Goal: Entertainment & Leisure: Consume media (video, audio)

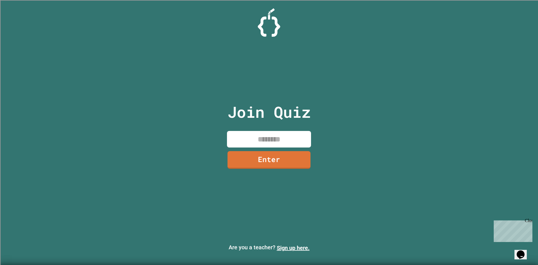
click at [273, 147] on div "Join Quiz Enter" at bounding box center [269, 132] width 94 height 237
click at [269, 145] on input at bounding box center [269, 139] width 84 height 17
type input "********"
click at [268, 157] on link "Enter" at bounding box center [268, 158] width 77 height 18
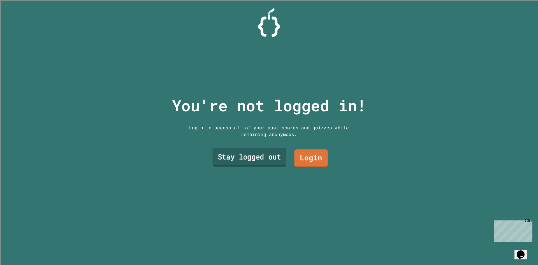
click at [273, 157] on link "Stay logged out" at bounding box center [250, 157] width 74 height 18
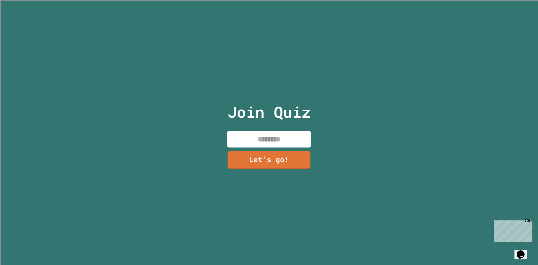
click at [300, 124] on div "Join Quiz Let's go!" at bounding box center [269, 132] width 94 height 265
click at [288, 134] on input at bounding box center [269, 139] width 84 height 17
type input "*****"
click at [282, 173] on div "Join Quiz ***** Let's go!" at bounding box center [269, 132] width 94 height 265
click at [282, 169] on div "Join Quiz ***** Let's go!" at bounding box center [269, 132] width 94 height 265
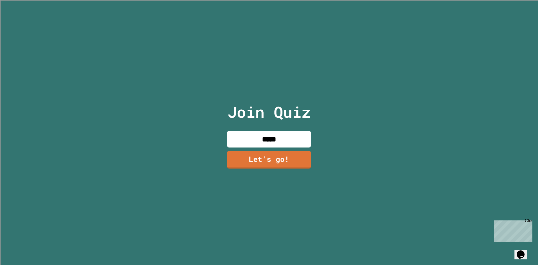
click at [281, 160] on link "Let's go!" at bounding box center [269, 160] width 84 height 18
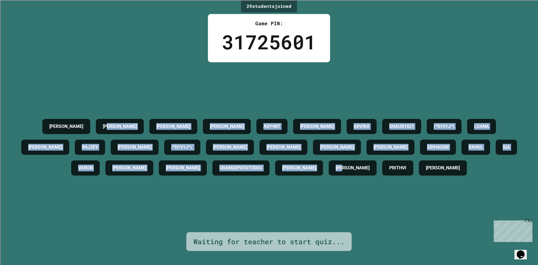
drag, startPoint x: 106, startPoint y: 107, endPoint x: 472, endPoint y: 173, distance: 372.0
click at [472, 173] on div "[PERSON_NAME] [PERSON_NAME] [PERSON_NAME] ADY4NT [PERSON_NAME] SHAUR1021 /^D1V1…" at bounding box center [269, 147] width 510 height 62
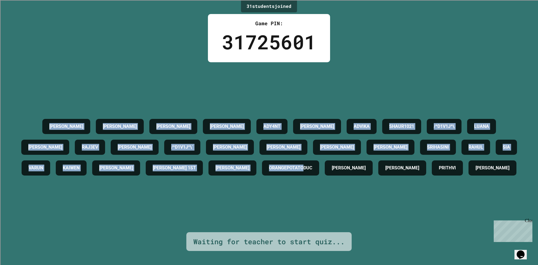
drag, startPoint x: 130, startPoint y: 104, endPoint x: 477, endPoint y: 151, distance: 349.8
click at [477, 151] on div "[PERSON_NAME] [PERSON_NAME] [PERSON_NAME] ADY4NT [PERSON_NAME] SHAUR1021 /^D1V1…" at bounding box center [269, 147] width 510 height 170
click at [319, 160] on div "ORANGEPOTATODUC" at bounding box center [290, 167] width 57 height 15
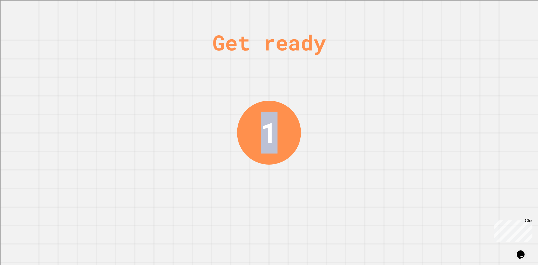
drag, startPoint x: 229, startPoint y: 83, endPoint x: 384, endPoint y: 84, distance: 155.4
click at [387, 83] on div "Get ready 1" at bounding box center [269, 132] width 538 height 265
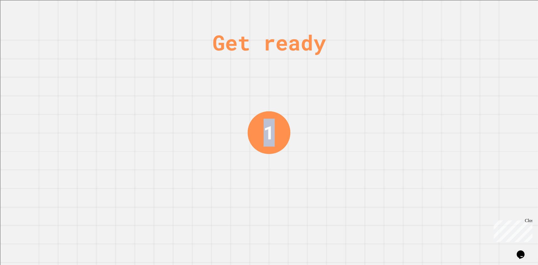
click at [357, 96] on div "Get ready 1" at bounding box center [269, 132] width 538 height 265
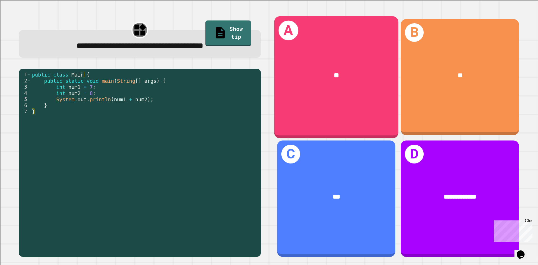
click at [337, 89] on div "**" at bounding box center [336, 76] width 124 height 38
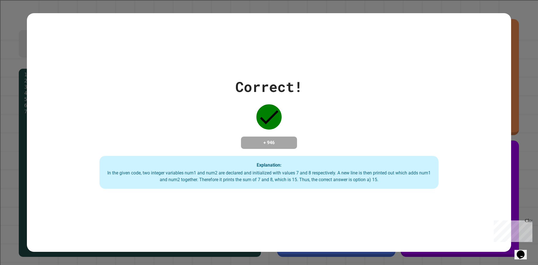
click at [285, 139] on h4 "+ 946" at bounding box center [268, 142] width 45 height 7
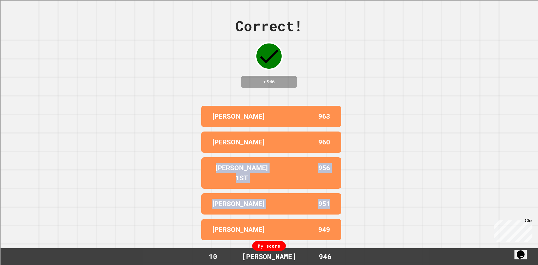
click at [520, 193] on div "Correct! + 946 [PERSON_NAME] 963 [PERSON_NAME] 960 [PERSON_NAME] 1ST 956 [PERSO…" at bounding box center [269, 132] width 538 height 265
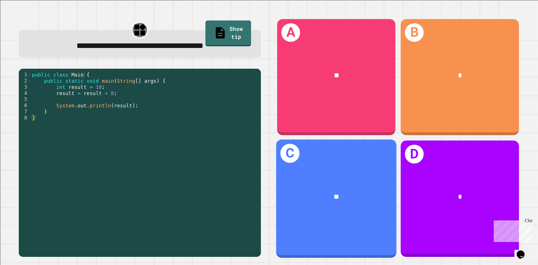
click at [331, 216] on div "C **" at bounding box center [336, 198] width 120 height 118
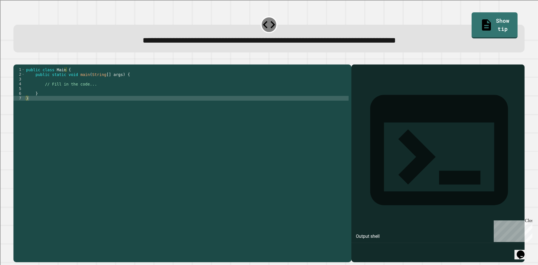
click at [81, 96] on div "public class Main { public static void main ( String [ ] args ) { // Fill in th…" at bounding box center [186, 157] width 323 height 181
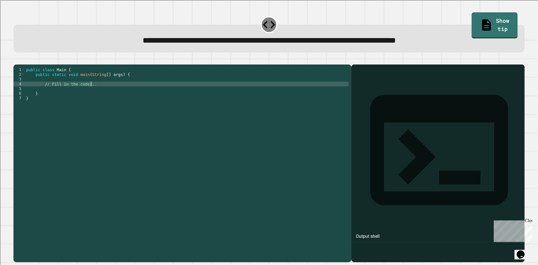
click at [109, 94] on div "public class Main { public static void main ( String [ ] args ) { // Fill in th…" at bounding box center [186, 157] width 323 height 181
type textarea "**********"
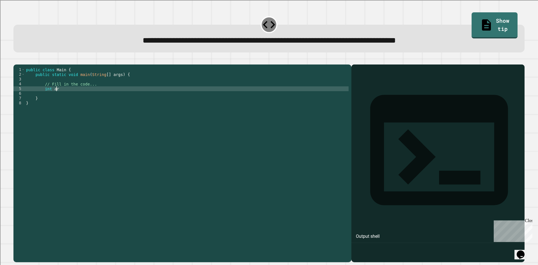
scroll to position [0, 2]
type textarea "*"
type textarea "**********"
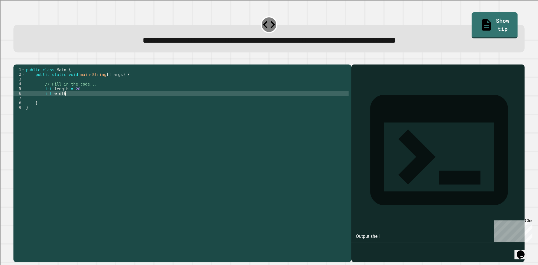
scroll to position [0, 3]
type textarea "**********"
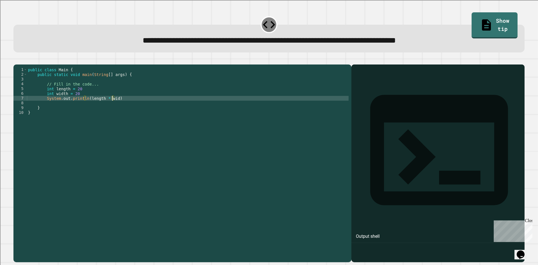
scroll to position [0, 6]
click at [109, 94] on div "public class Main { public static void main ( String [ ] args ) { // Fill in th…" at bounding box center [187, 157] width 321 height 181
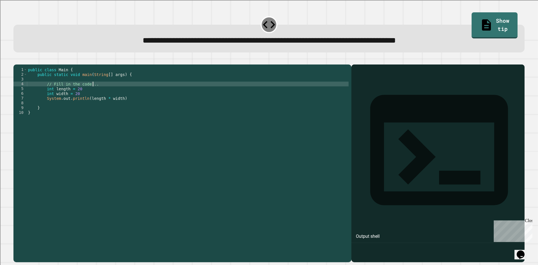
click at [108, 98] on div "public class Main { public static void main ( String [ ] args ) { // Fill in th…" at bounding box center [187, 157] width 321 height 181
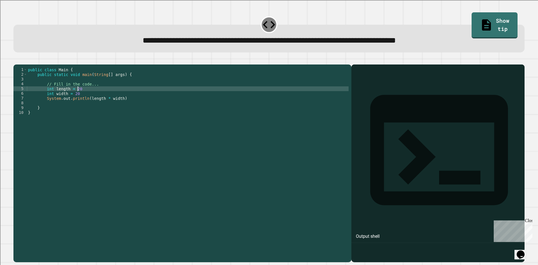
scroll to position [0, 3]
click at [118, 105] on div "public class Main { public static void main ( String [ ] args ) { // Fill in th…" at bounding box center [187, 157] width 321 height 181
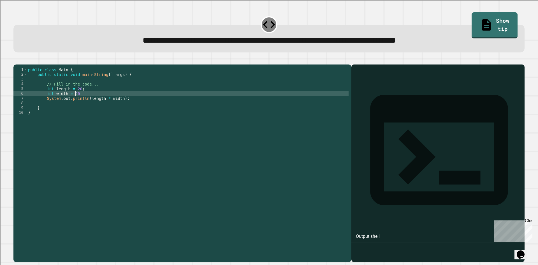
click at [120, 103] on div "public class Main { public static void main ( String [ ] args ) { // Fill in th…" at bounding box center [187, 157] width 321 height 181
click at [31, 63] on div at bounding box center [268, 61] width 511 height 7
click at [16, 60] on button "button" at bounding box center [16, 60] width 0 height 0
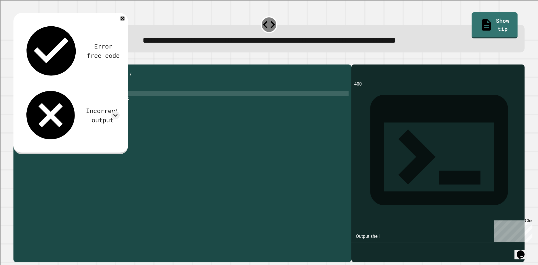
click at [76, 102] on div "public class Main { public static void main ( String [ ] args ) { // Fill in th…" at bounding box center [187, 157] width 321 height 181
type textarea "**********"
click at [16, 60] on icon "button" at bounding box center [16, 60] width 0 height 0
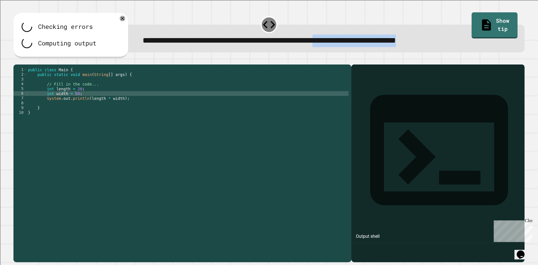
drag, startPoint x: 403, startPoint y: 36, endPoint x: 534, endPoint y: 36, distance: 131.1
click at [534, 36] on div "**********" at bounding box center [269, 132] width 538 height 265
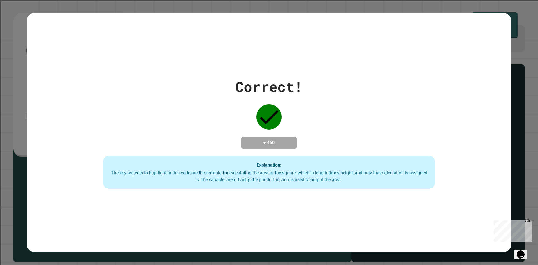
click at [373, 65] on div "Correct! + 460 Explanation: The key aspects to highlight in this code are the f…" at bounding box center [269, 132] width 484 height 238
drag, startPoint x: 225, startPoint y: 181, endPoint x: 345, endPoint y: 175, distance: 120.9
click at [345, 175] on div "The key aspects to highlight in this code are the formula for calculating the a…" at bounding box center [269, 175] width 320 height 13
drag, startPoint x: 327, startPoint y: 165, endPoint x: 501, endPoint y: 165, distance: 173.9
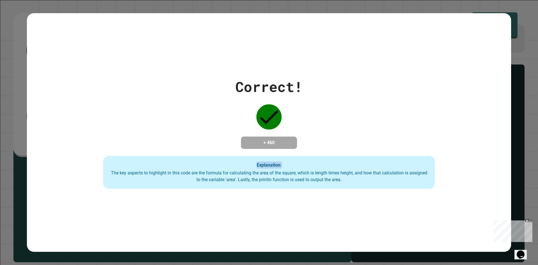
click at [501, 165] on div "Correct! + 460 Explanation: The key aspects to highlight in this code are the f…" at bounding box center [269, 132] width 474 height 113
click at [352, 171] on div "The key aspects to highlight in this code are the formula for calculating the a…" at bounding box center [269, 175] width 320 height 13
drag, startPoint x: 241, startPoint y: 180, endPoint x: 325, endPoint y: 169, distance: 84.5
click at [325, 169] on div "Explanation: The key aspects to highlight in this code are the formula for calc…" at bounding box center [269, 172] width 332 height 33
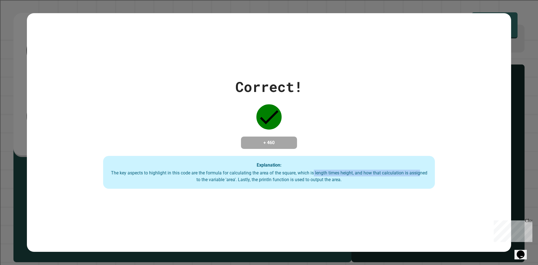
drag, startPoint x: 308, startPoint y: 173, endPoint x: 414, endPoint y: 170, distance: 105.3
click at [414, 170] on div "Explanation: The key aspects to highlight in this code are the formula for calc…" at bounding box center [269, 172] width 332 height 33
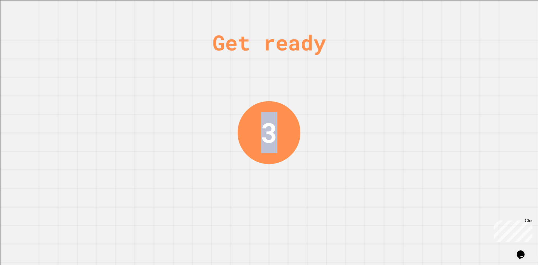
click at [472, 137] on div "Get ready 3" at bounding box center [269, 132] width 538 height 265
click at [410, 113] on div "Get ready 3" at bounding box center [269, 132] width 538 height 265
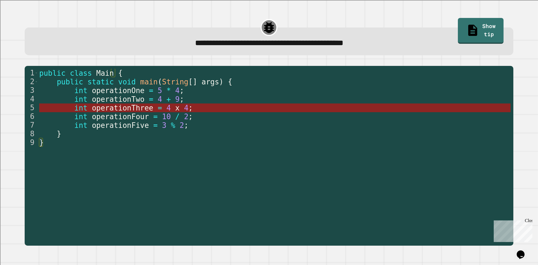
click at [105, 112] on span "operationThree" at bounding box center [122, 108] width 61 height 8
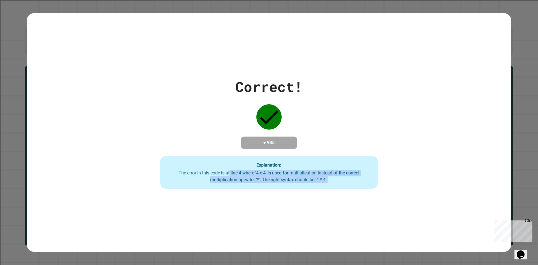
drag, startPoint x: 227, startPoint y: 171, endPoint x: 418, endPoint y: 180, distance: 190.4
click at [418, 180] on div "Correct! + 935 Explanation: The error in this code is at line 4 where '4 x 4' i…" at bounding box center [269, 132] width 311 height 113
click at [230, 182] on div "The error in this code is at line 4 where '4 x 4' is used for multiplication in…" at bounding box center [269, 175] width 206 height 13
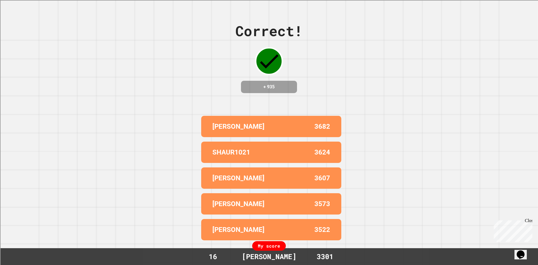
click at [264, 90] on h4 "+ 935" at bounding box center [268, 86] width 45 height 7
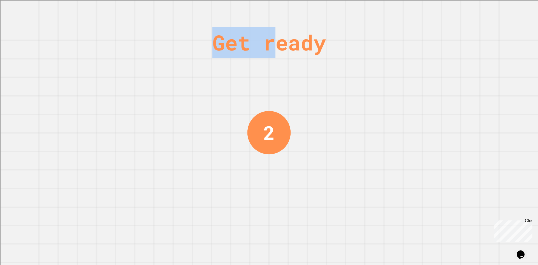
drag, startPoint x: 226, startPoint y: 44, endPoint x: 279, endPoint y: 44, distance: 52.9
click at [279, 44] on div "Get ready" at bounding box center [268, 43] width 113 height 32
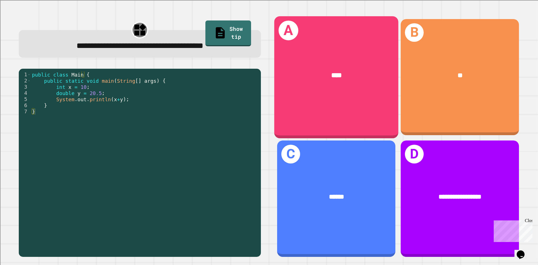
click at [341, 74] on div "****" at bounding box center [336, 75] width 97 height 10
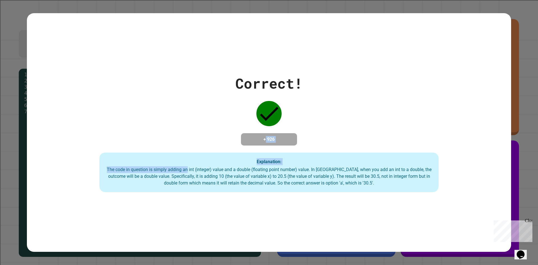
drag, startPoint x: 260, startPoint y: 136, endPoint x: 265, endPoint y: 137, distance: 5.2
click at [205, 159] on div "Correct! + 926 Explanation: The code in question is simply adding an int (integ…" at bounding box center [269, 132] width 484 height 119
click at [244, 146] on div "Correct! + 926 Explanation: The code in question is simply adding an int (integ…" at bounding box center [269, 132] width 484 height 119
drag, startPoint x: 222, startPoint y: 146, endPoint x: 353, endPoint y: 168, distance: 132.9
click at [353, 168] on div "Correct! + 926 Explanation: The code in question is simply adding an int (integ…" at bounding box center [269, 132] width 484 height 119
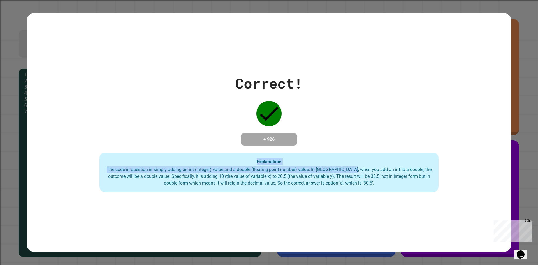
click at [353, 168] on div "The code in question is simply adding an int (integer) value and a double (floa…" at bounding box center [269, 176] width 328 height 20
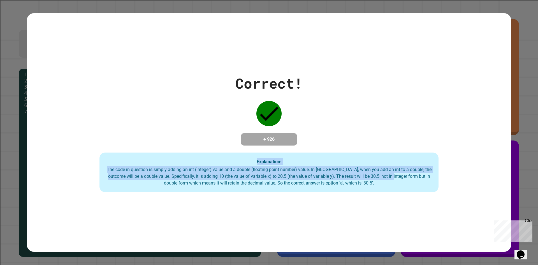
drag, startPoint x: 268, startPoint y: 178, endPoint x: 390, endPoint y: 177, distance: 122.1
click at [390, 177] on div "Correct! + 926 Explanation: The code in question is simply adding an int (integ…" at bounding box center [269, 132] width 484 height 119
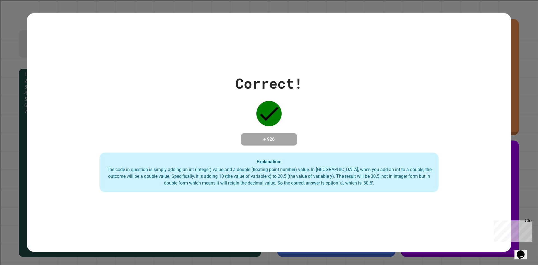
click at [393, 177] on div "The code in question is simply adding an int (integer) value and a double (floa…" at bounding box center [269, 176] width 328 height 20
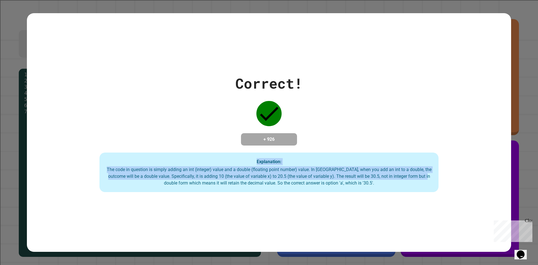
drag, startPoint x: 537, startPoint y: 180, endPoint x: 15, endPoint y: 145, distance: 523.4
click at [8, 145] on div "Correct! + 926 Explanation: The code in question is simply adding an int (integ…" at bounding box center [269, 132] width 538 height 265
click at [215, 162] on div "Explanation: The code in question is simply adding an int (integer) value and a…" at bounding box center [268, 172] width 339 height 40
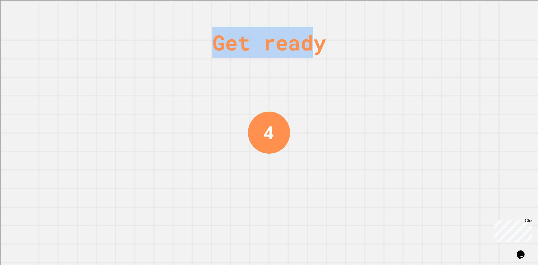
drag, startPoint x: 213, startPoint y: 50, endPoint x: 305, endPoint y: 49, distance: 92.4
click at [305, 49] on div "Get ready" at bounding box center [268, 43] width 113 height 32
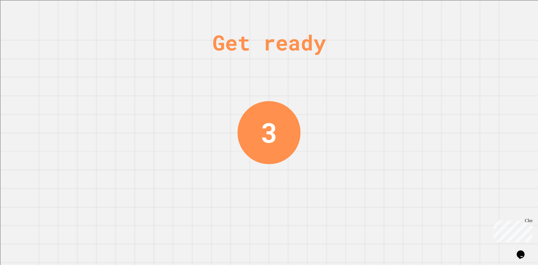
drag, startPoint x: 337, startPoint y: 49, endPoint x: 386, endPoint y: 49, distance: 49.8
click at [386, 49] on div "Get ready 3" at bounding box center [269, 132] width 538 height 265
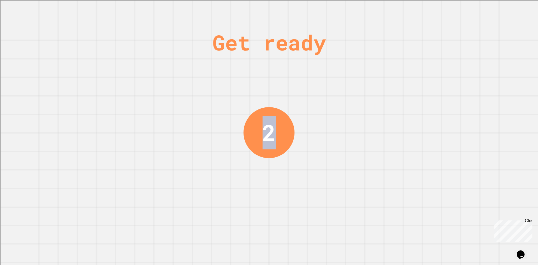
drag, startPoint x: 349, startPoint y: 48, endPoint x: 364, endPoint y: 48, distance: 14.6
click at [364, 48] on div "Get ready 2" at bounding box center [269, 132] width 538 height 265
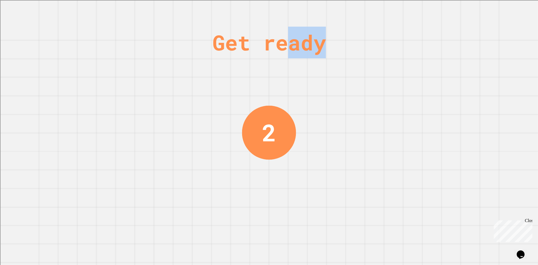
drag, startPoint x: 286, startPoint y: 48, endPoint x: 340, endPoint y: 48, distance: 53.5
click at [326, 48] on div "Get ready" at bounding box center [268, 43] width 113 height 32
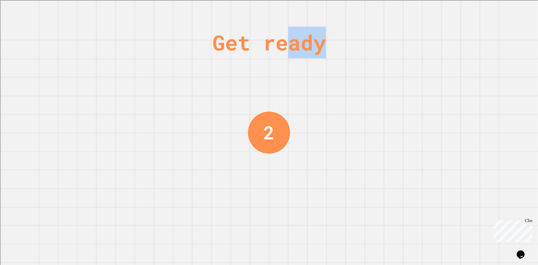
click at [340, 48] on div "Get ready 2" at bounding box center [269, 132] width 538 height 265
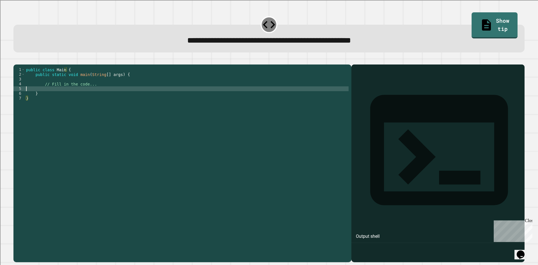
click at [62, 95] on div "public class Main { public static void main ( String [ ] args ) { // Fill in th…" at bounding box center [186, 157] width 323 height 181
click at [169, 97] on div "public class Main { public static void main ( String [ ] args ) { // Fill in th…" at bounding box center [186, 157] width 323 height 181
click at [16, 60] on icon "button" at bounding box center [16, 60] width 0 height 0
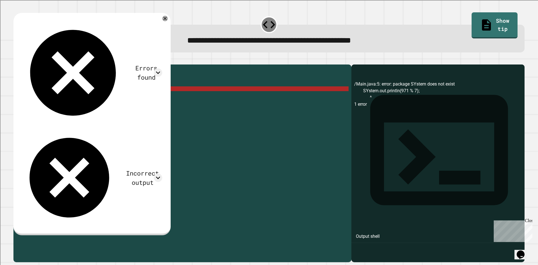
click at [48, 97] on div "public class Main { public static void main ( String [ ] args ) { // Fill in th…" at bounding box center [186, 157] width 323 height 181
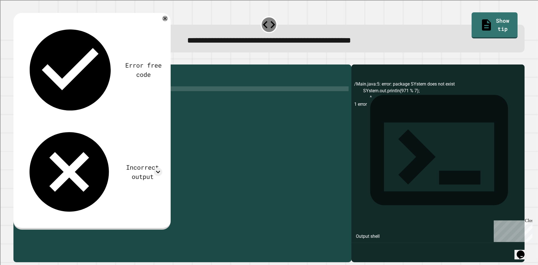
scroll to position [0, 1]
type textarea "**********"
click at [14, 64] on div at bounding box center [268, 61] width 511 height 7
click at [16, 64] on div at bounding box center [268, 61] width 511 height 7
click at [16, 60] on icon "button" at bounding box center [16, 60] width 0 height 0
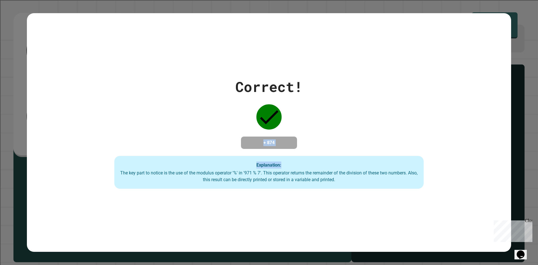
drag, startPoint x: 249, startPoint y: 130, endPoint x: 368, endPoint y: 165, distance: 124.0
click at [368, 165] on div "Correct! + 874 Explanation: The key part to notice is the use of the modulus op…" at bounding box center [269, 132] width 442 height 113
click at [368, 165] on div "Explanation: The key part to notice is the use of the modulus operator '%' in '…" at bounding box center [268, 172] width 309 height 33
drag, startPoint x: 255, startPoint y: 144, endPoint x: 273, endPoint y: 143, distance: 18.2
click at [273, 143] on div "Correct! + 874 Explanation: The key part to notice is the use of the modulus op…" at bounding box center [269, 132] width 442 height 113
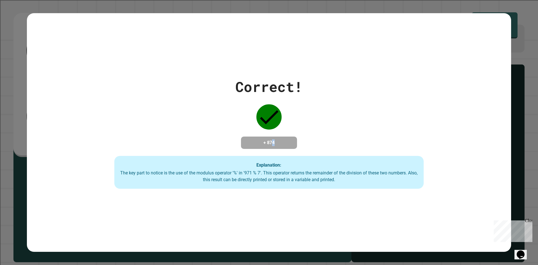
click at [273, 143] on h4 "+ 874" at bounding box center [268, 142] width 45 height 7
drag, startPoint x: 221, startPoint y: 167, endPoint x: 292, endPoint y: 166, distance: 71.4
click at [292, 166] on div "Explanation: The key part to notice is the use of the modulus operator '%' in '…" at bounding box center [268, 172] width 309 height 33
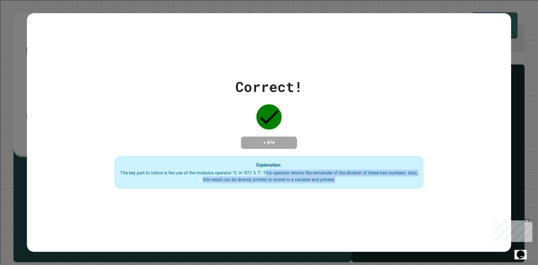
drag, startPoint x: 265, startPoint y: 175, endPoint x: 395, endPoint y: 189, distance: 130.9
click at [395, 189] on div "Explanation: The key part to notice is the use of the modulus operator '%' in '…" at bounding box center [268, 172] width 309 height 33
click at [383, 169] on div "Explanation: The key part to notice is the use of the modulus operator '%' in '…" at bounding box center [268, 172] width 309 height 33
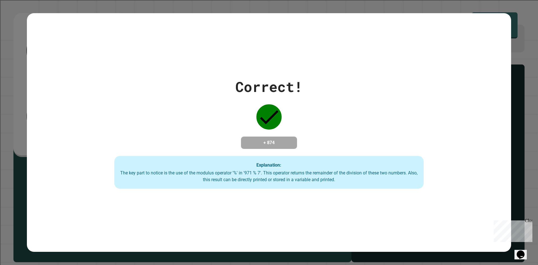
drag, startPoint x: 94, startPoint y: 159, endPoint x: 368, endPoint y: 83, distance: 283.7
click at [368, 83] on div "Correct! + 874 Explanation: The key part to notice is the use of the modulus op…" at bounding box center [269, 132] width 442 height 113
drag, startPoint x: 278, startPoint y: 74, endPoint x: 353, endPoint y: 83, distance: 75.8
click at [353, 83] on div "Correct! + 874 Explanation: The key part to notice is the use of the modulus op…" at bounding box center [269, 132] width 442 height 113
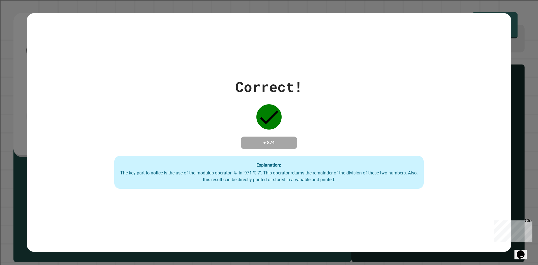
drag, startPoint x: 525, startPoint y: 137, endPoint x: 502, endPoint y: 98, distance: 45.3
click at [520, 134] on div "Correct! + 874 Explanation: The key part to notice is the use of the modulus op…" at bounding box center [269, 132] width 538 height 265
drag, startPoint x: 509, startPoint y: 30, endPoint x: 484, endPoint y: 29, distance: 24.6
click at [484, 29] on div "Correct! + 874 Explanation: The key part to notice is the use of the modulus op…" at bounding box center [269, 132] width 538 height 265
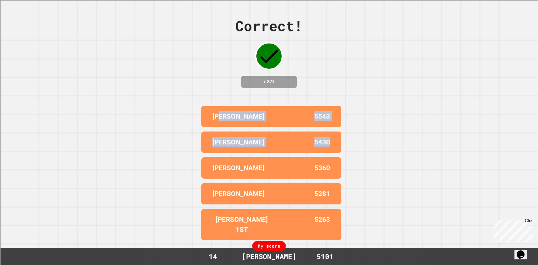
drag, startPoint x: 216, startPoint y: 112, endPoint x: 378, endPoint y: 148, distance: 165.8
click at [381, 148] on div "Correct! + 874 [PERSON_NAME] 5543 [PERSON_NAME] 5430 [PERSON_NAME] 5360 [PERSON…" at bounding box center [269, 132] width 538 height 265
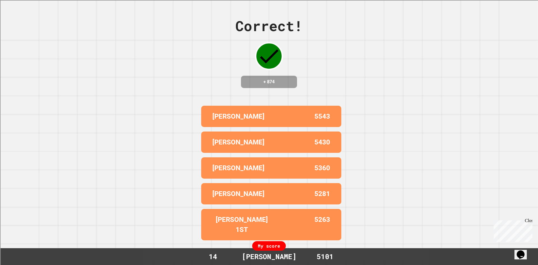
click at [194, 128] on div "Correct! + 874 [PERSON_NAME] 5543 [PERSON_NAME] 5430 [PERSON_NAME] 5360 [PERSON…" at bounding box center [269, 132] width 538 height 265
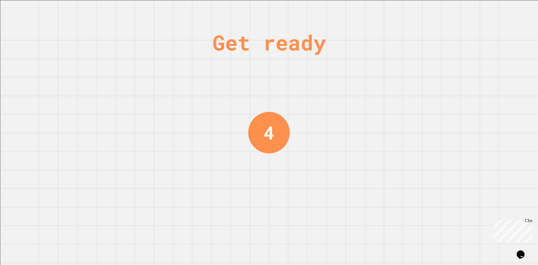
drag, startPoint x: 197, startPoint y: 128, endPoint x: 250, endPoint y: 128, distance: 52.4
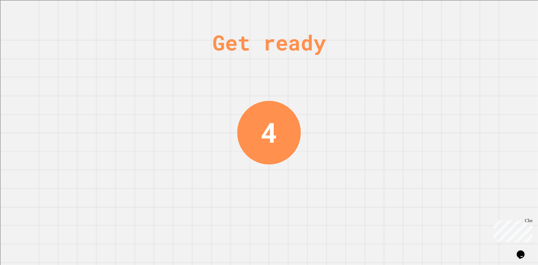
click at [318, 54] on div "Get ready" at bounding box center [268, 43] width 113 height 32
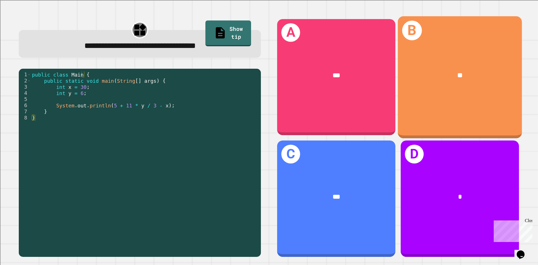
click at [450, 53] on div "B **" at bounding box center [460, 77] width 124 height 122
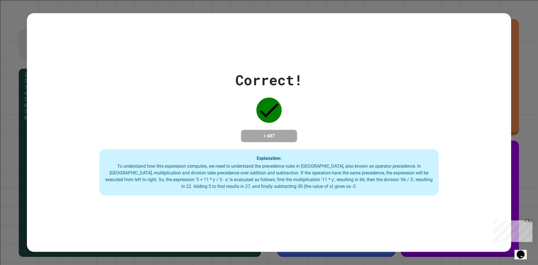
drag, startPoint x: 242, startPoint y: 146, endPoint x: 312, endPoint y: 129, distance: 71.7
click at [312, 129] on div "Correct! + 687 Explanation: To understand how this expression computes, we need…" at bounding box center [269, 132] width 484 height 126
click at [537, 264] on html "**********" at bounding box center [269, 132] width 538 height 265
drag, startPoint x: 290, startPoint y: 165, endPoint x: 329, endPoint y: 164, distance: 38.7
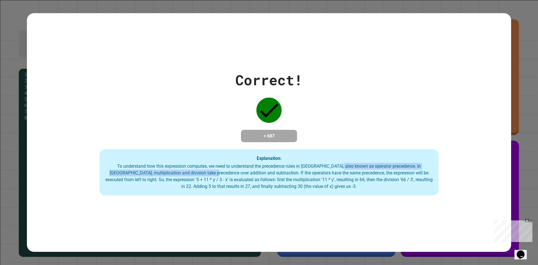
click at [329, 164] on div "To understand how this expression computes, we need to understand the precedenc…" at bounding box center [269, 176] width 328 height 27
drag, startPoint x: 299, startPoint y: 169, endPoint x: 333, endPoint y: 172, distance: 34.8
click at [333, 172] on div "To understand how this expression computes, we need to understand the precedenc…" at bounding box center [269, 176] width 328 height 27
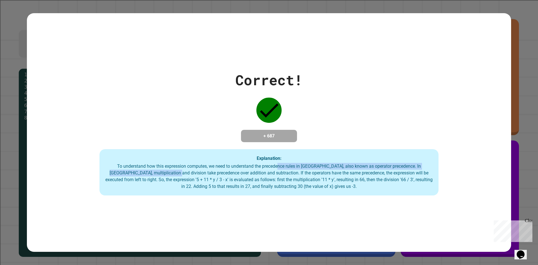
drag, startPoint x: 197, startPoint y: 169, endPoint x: 268, endPoint y: 166, distance: 71.7
click at [268, 166] on div "To understand how this expression computes, we need to understand the precedenc…" at bounding box center [269, 176] width 328 height 27
